Goal: Transaction & Acquisition: Purchase product/service

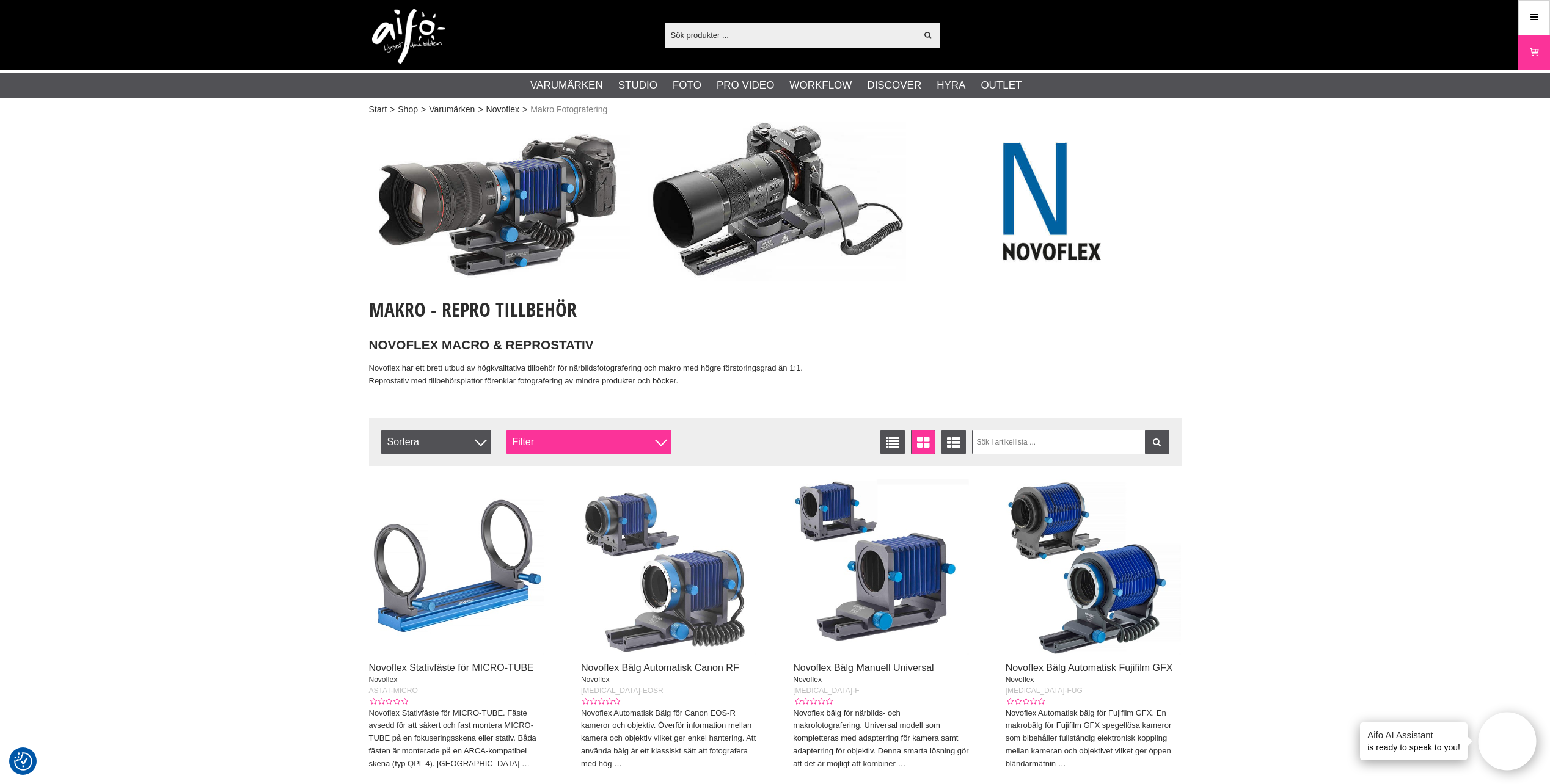
click at [632, 439] on div "Filter" at bounding box center [589, 442] width 165 height 24
click at [633, 438] on div "Filter" at bounding box center [589, 442] width 165 height 24
click at [469, 442] on span "Sortera" at bounding box center [436, 442] width 110 height 24
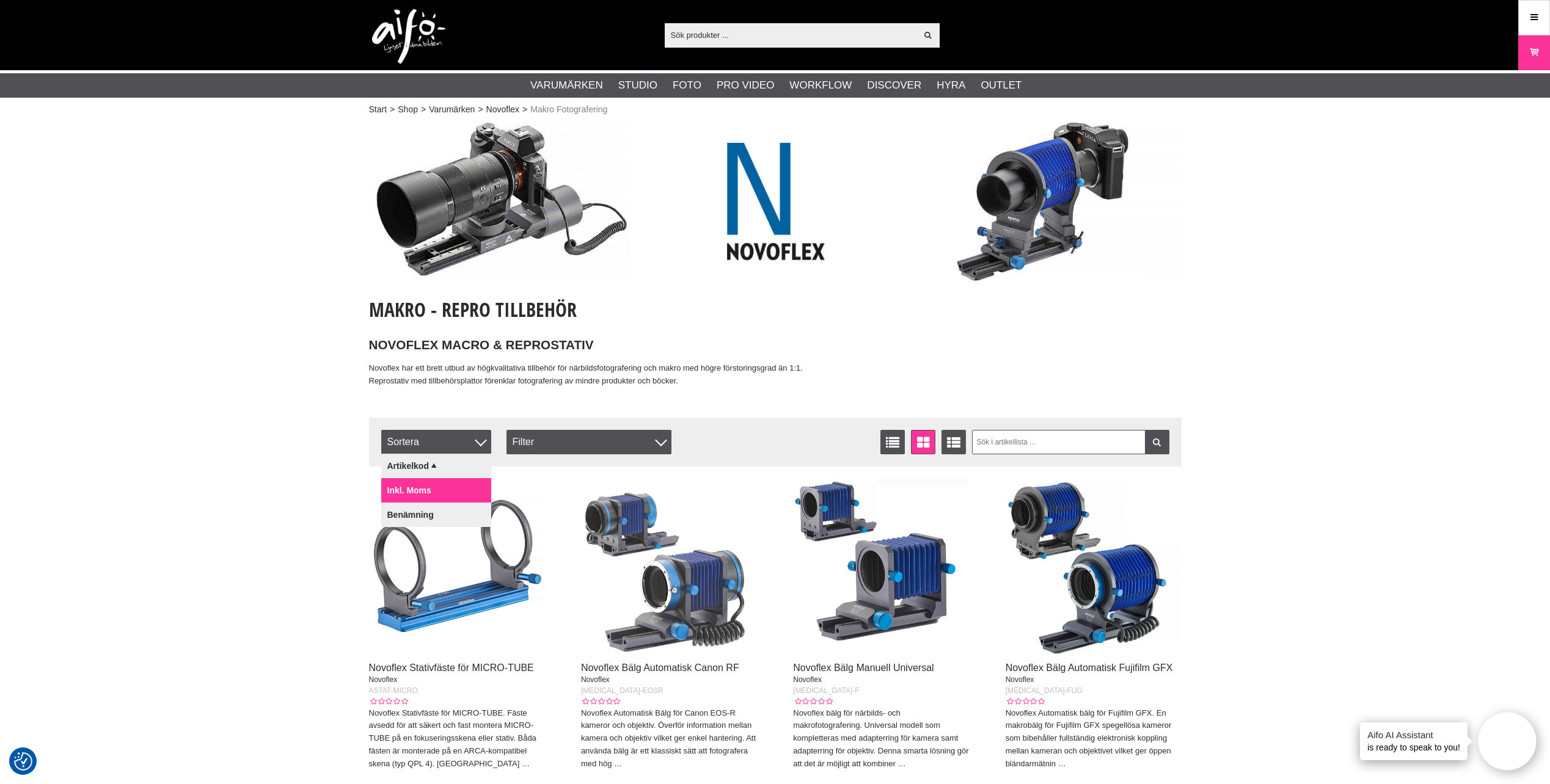
click at [443, 492] on link "Inkl. moms" at bounding box center [436, 490] width 110 height 24
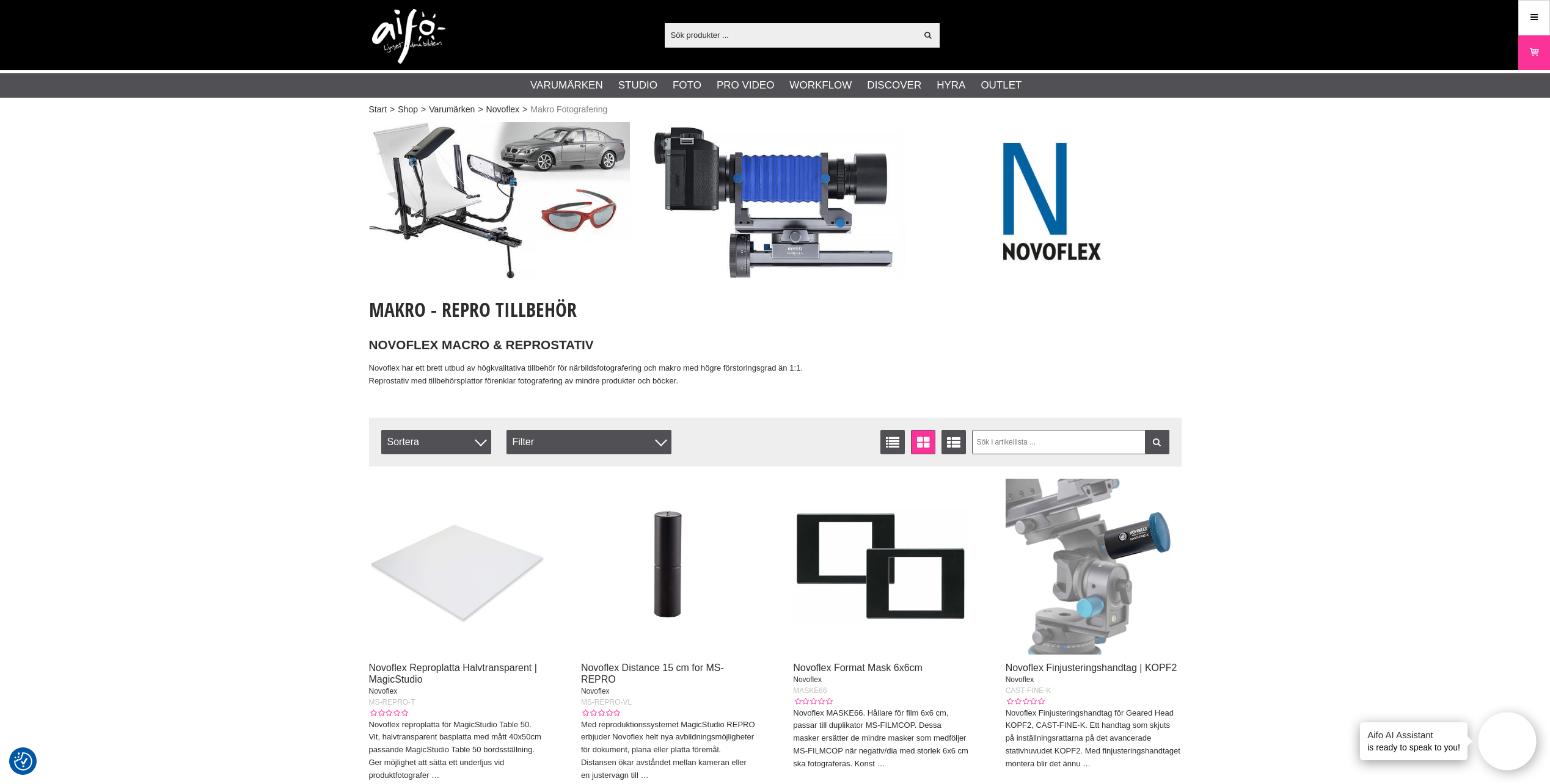
click at [724, 33] on input "text" at bounding box center [791, 35] width 252 height 18
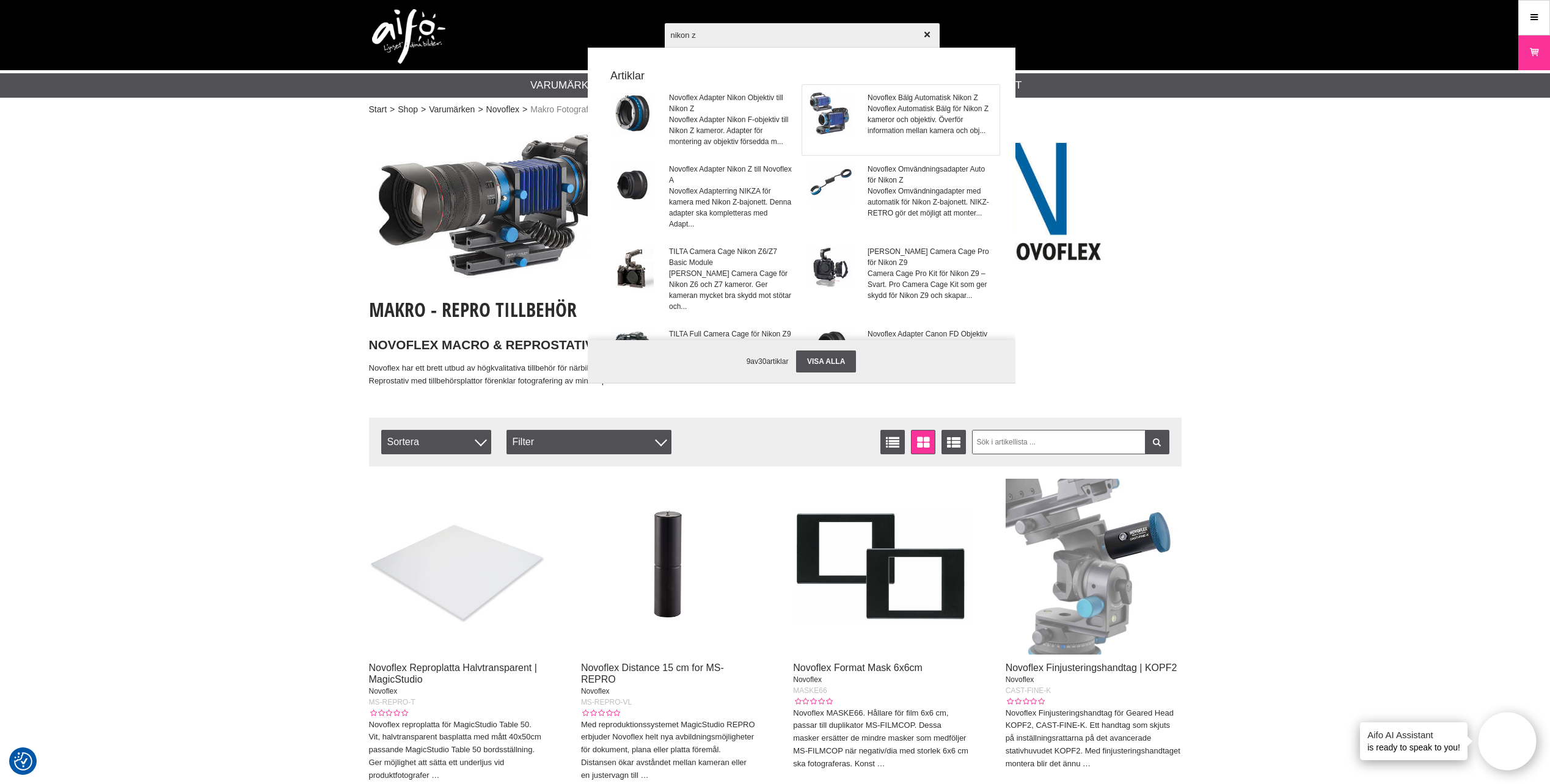
type input "nikon z"
click at [870, 105] on span "Novoflex Automatisk Bälg för Nikon Z kameror och objektiv. Överför information …" at bounding box center [929, 119] width 124 height 33
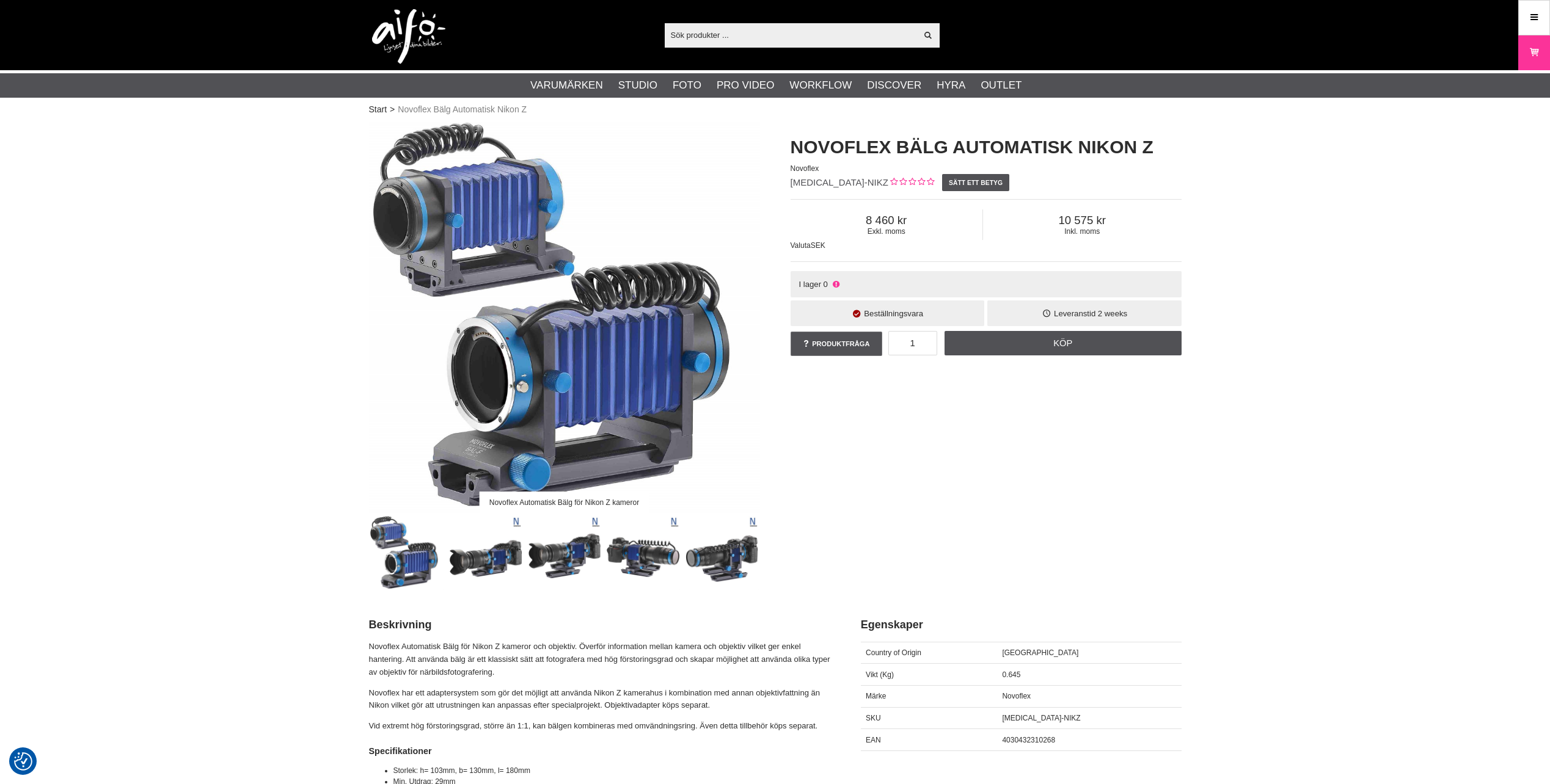
checkbox input "true"
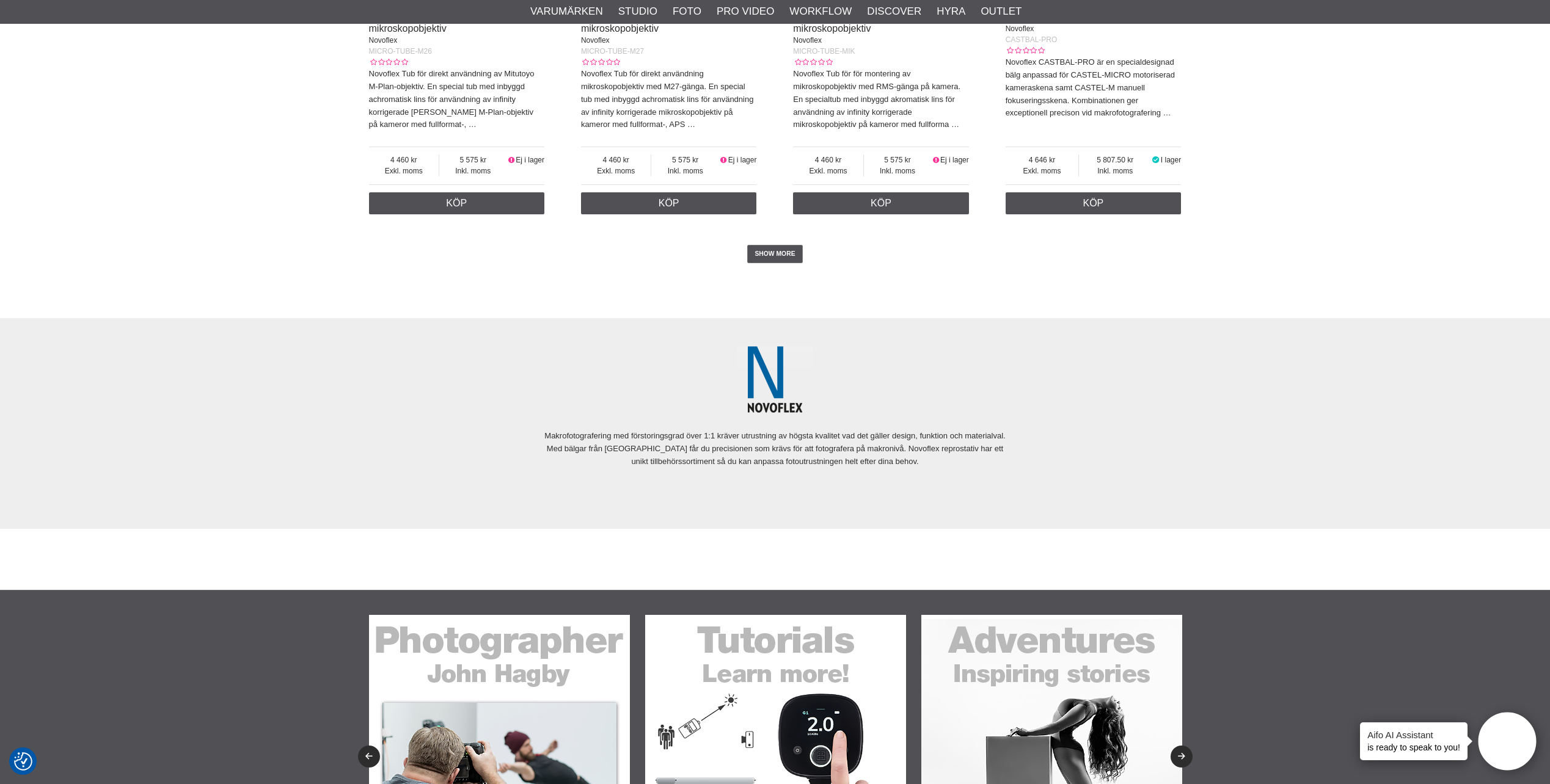
scroll to position [2747, 0]
